Goal: Task Accomplishment & Management: Complete application form

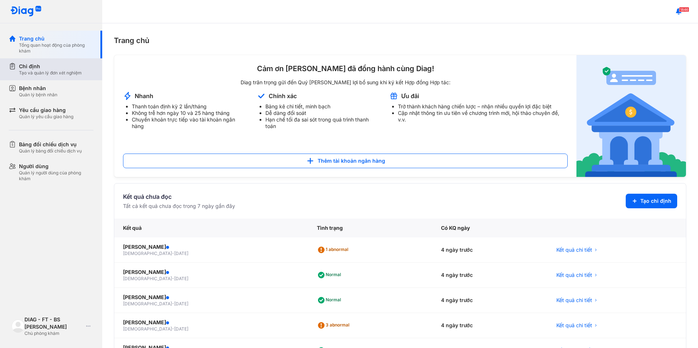
click at [49, 77] on div "Chỉ định Tạo và quản lý đơn xét nghiệm" at bounding box center [55, 69] width 93 height 22
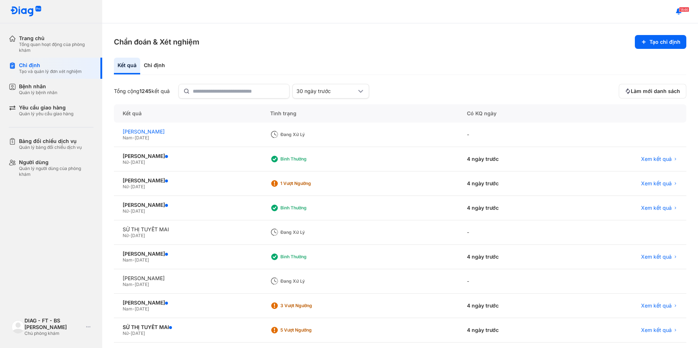
click at [150, 132] on div "[PERSON_NAME]" at bounding box center [188, 131] width 130 height 7
click at [641, 161] on span "Xem kết quả" at bounding box center [656, 159] width 31 height 7
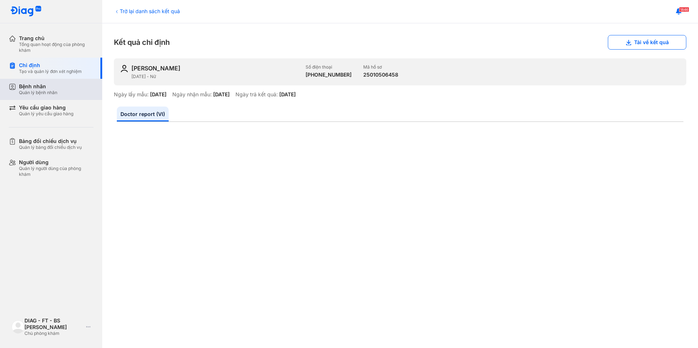
click at [60, 83] on div "Bệnh nhân Quản lý bệnh nhân" at bounding box center [56, 89] width 74 height 12
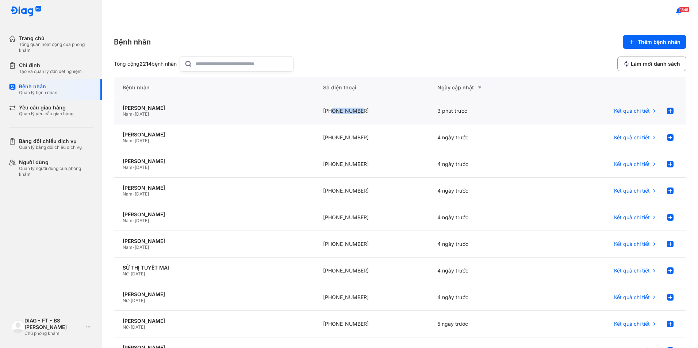
drag, startPoint x: 331, startPoint y: 112, endPoint x: 360, endPoint y: 112, distance: 29.6
click at [360, 112] on div "[PHONE_NUMBER]" at bounding box center [371, 111] width 115 height 27
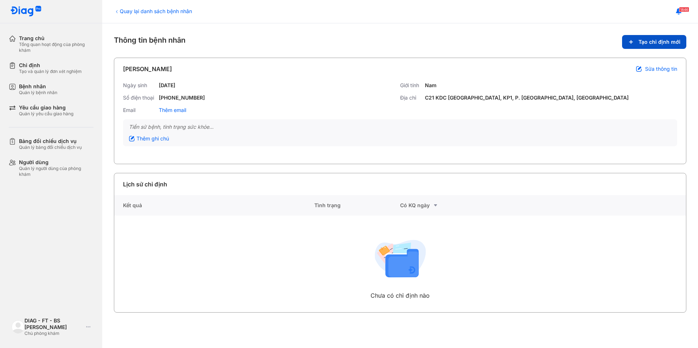
click at [642, 42] on span "Tạo chỉ định mới" at bounding box center [659, 42] width 42 height 7
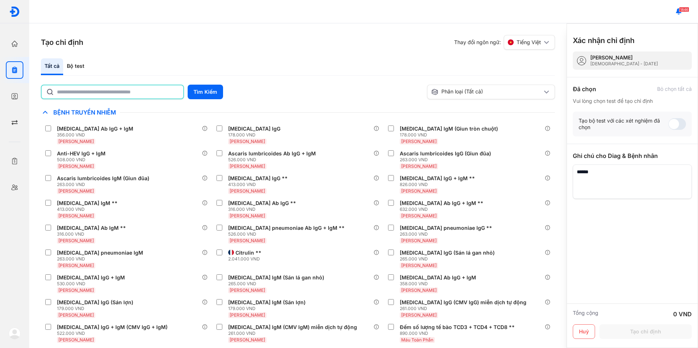
click at [134, 94] on input "text" at bounding box center [118, 91] width 122 height 13
drag, startPoint x: 82, startPoint y: 94, endPoint x: 26, endPoint y: 89, distance: 57.1
click at [26, 89] on div "Trang chủ Tổng quan hoạt động của phòng khám Chỉ định Tạo và quản lý đơn xét ng…" at bounding box center [349, 174] width 698 height 348
click at [204, 95] on button "Tìm Kiếm" at bounding box center [205, 92] width 35 height 15
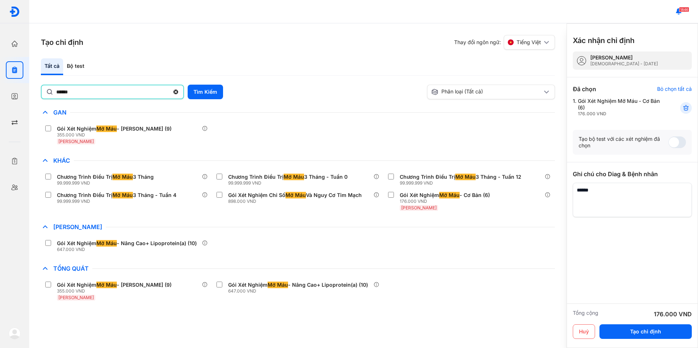
click at [83, 94] on input "******" at bounding box center [112, 91] width 113 height 13
click at [80, 66] on div "Bộ test" at bounding box center [75, 66] width 25 height 17
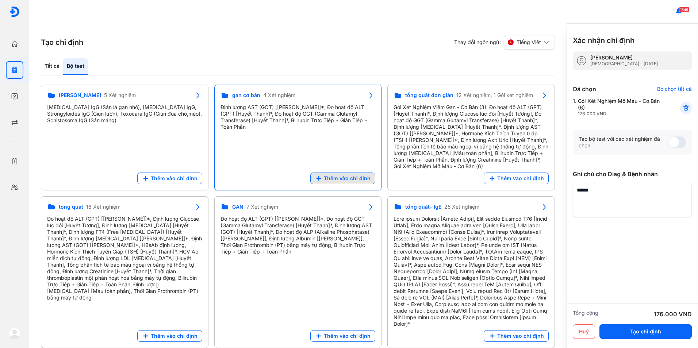
click at [337, 175] on span "Thêm vào chỉ định" at bounding box center [347, 178] width 47 height 7
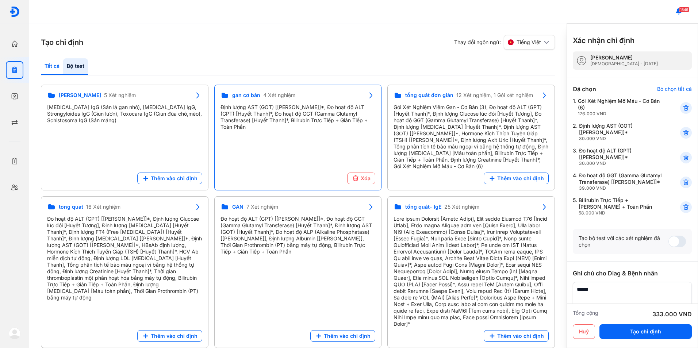
click at [59, 71] on div "Tất cả" at bounding box center [52, 66] width 22 height 17
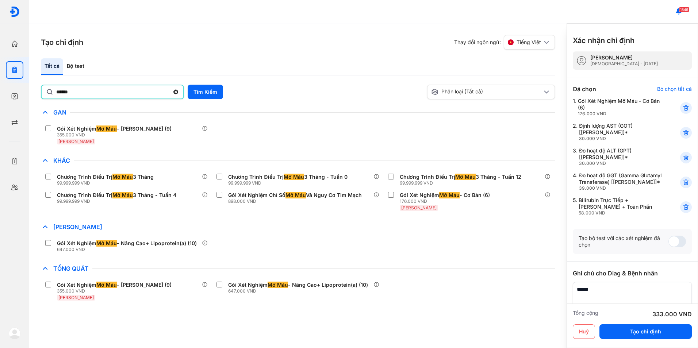
drag, startPoint x: 87, startPoint y: 95, endPoint x: 34, endPoint y: 91, distance: 53.4
click at [34, 91] on div "Tạo chỉ định Thay đổi ngôn ngữ: Tiếng Việt Tất cả Bộ test ****** Tìm Kiếm Phân …" at bounding box center [297, 185] width 537 height 325
click at [205, 88] on button "Tìm Kiếm" at bounding box center [205, 92] width 35 height 15
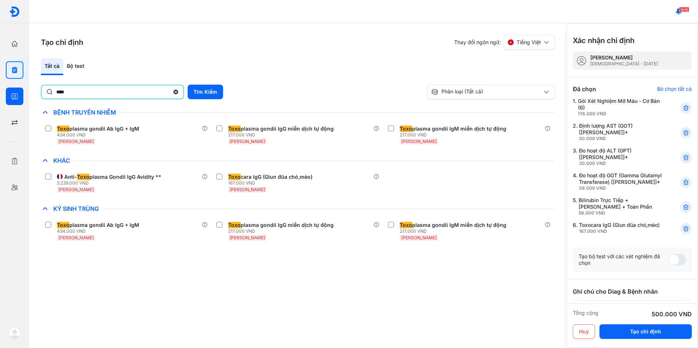
drag, startPoint x: 96, startPoint y: 94, endPoint x: 3, endPoint y: 94, distance: 93.4
click at [3, 94] on div "Trang chủ Tổng quan hoạt động của phòng khám Chỉ định Tạo và quản lý đơn xét ng…" at bounding box center [349, 174] width 698 height 348
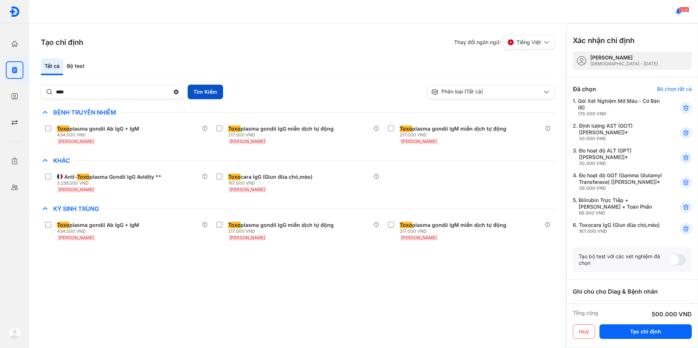
click at [192, 95] on button "Tìm Kiếm" at bounding box center [205, 92] width 35 height 15
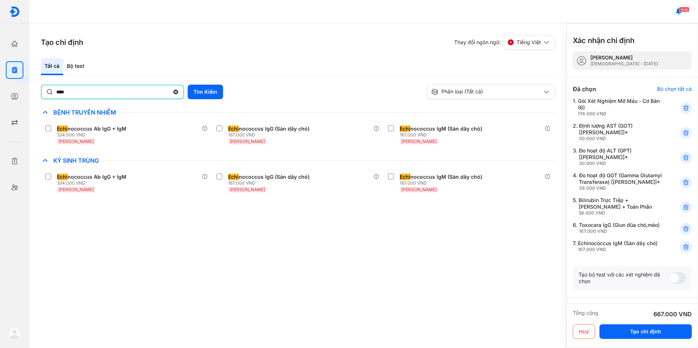
drag, startPoint x: 71, startPoint y: 98, endPoint x: 34, endPoint y: 98, distance: 37.2
click at [34, 98] on div "Tạo chỉ định Thay đổi ngôn ngữ: Tiếng Việt Tất cả Bộ test **** Tìm Kiếm Phân lo…" at bounding box center [297, 185] width 537 height 325
click at [204, 92] on button "Tìm Kiếm" at bounding box center [205, 92] width 35 height 15
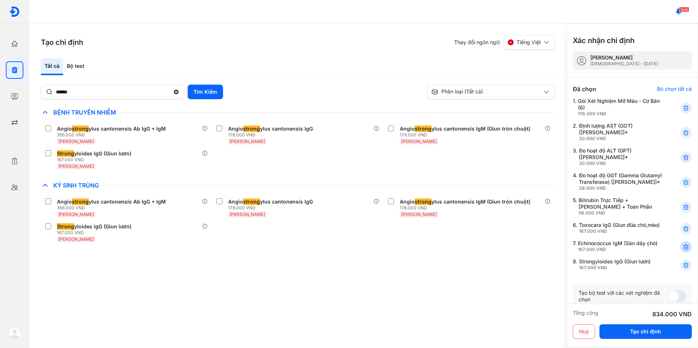
click at [682, 251] on icon at bounding box center [685, 246] width 7 height 7
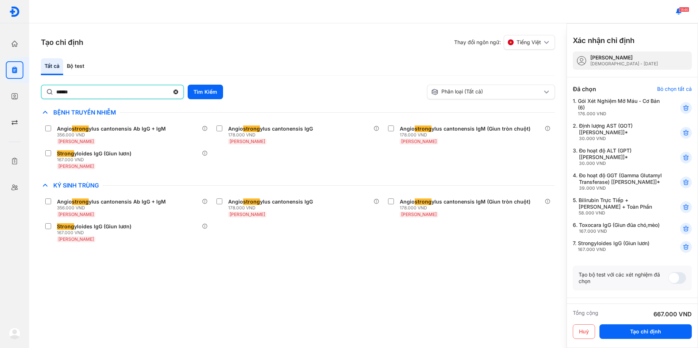
drag, startPoint x: 78, startPoint y: 97, endPoint x: 46, endPoint y: 97, distance: 31.4
click at [46, 97] on div "******" at bounding box center [112, 92] width 143 height 15
click at [56, 97] on input "******" at bounding box center [112, 91] width 113 height 13
type input "*********"
click at [202, 86] on button "Tìm Kiếm" at bounding box center [205, 92] width 35 height 15
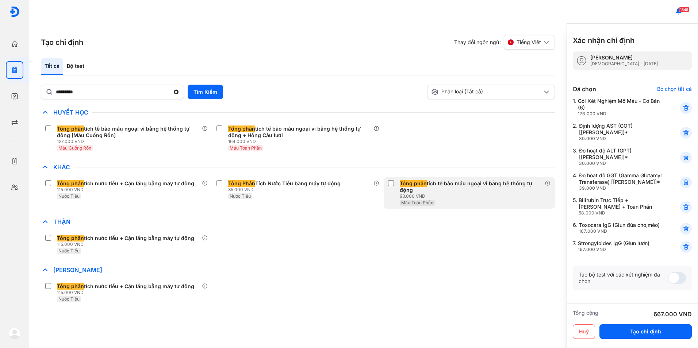
click at [386, 182] on div "Tổng phân tích tế bào máu ngoại vi bằng hệ thống tự động 98.000 VND Máu Toàn Ph…" at bounding box center [468, 192] width 171 height 31
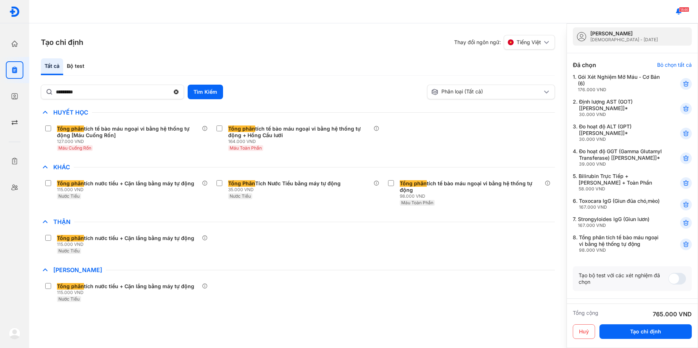
scroll to position [36, 0]
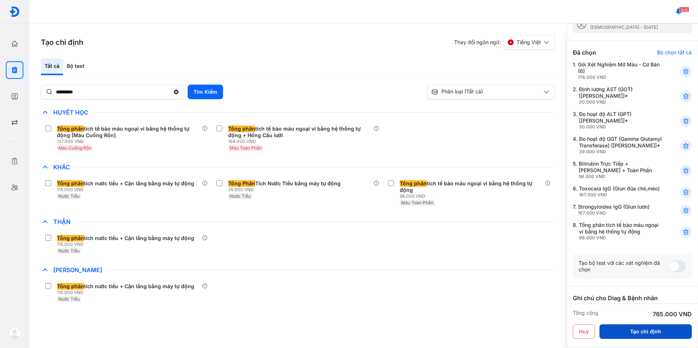
click at [649, 329] on button "Tạo chỉ định" at bounding box center [645, 331] width 92 height 15
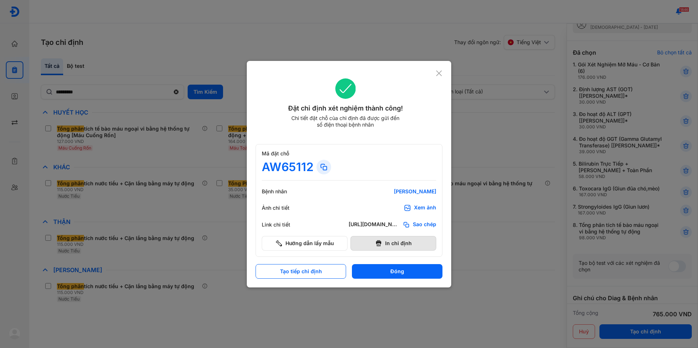
click at [385, 248] on button "In chỉ định" at bounding box center [393, 243] width 86 height 15
click at [441, 72] on icon at bounding box center [438, 73] width 7 height 7
